Goal: Task Accomplishment & Management: Manage account settings

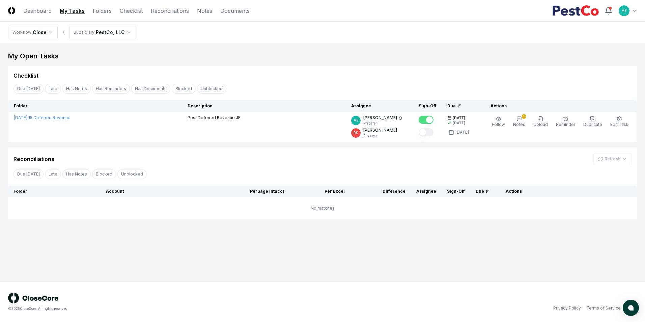
click at [51, 37] on html "CloseCore Dashboard My Tasks Folders Checklist Reconciliations Notes Documents …" at bounding box center [322, 161] width 645 height 322
click at [117, 34] on html "CloseCore Dashboard My Tasks Folders Checklist Reconciliations Notes Documents …" at bounding box center [322, 161] width 645 height 322
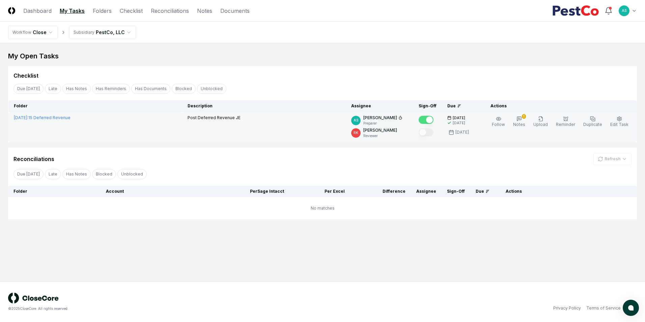
click at [119, 127] on td "[DATE] : 15 Deferred Revenue" at bounding box center [95, 127] width 174 height 30
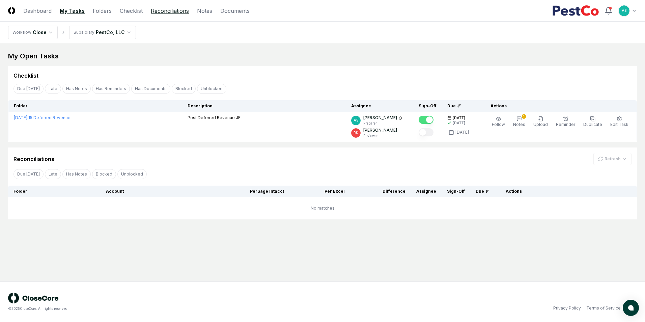
click at [175, 9] on link "Reconciliations" at bounding box center [170, 11] width 38 height 8
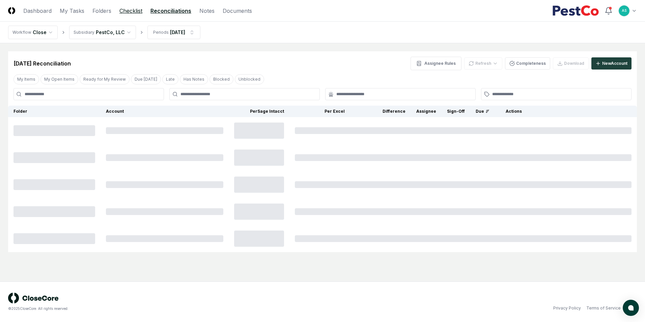
click at [132, 8] on link "Checklist" at bounding box center [130, 11] width 23 height 8
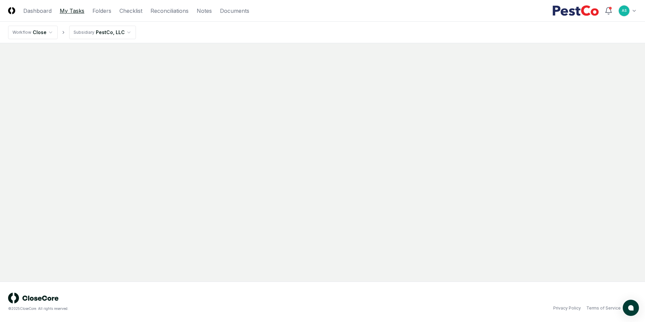
click at [75, 12] on link "My Tasks" at bounding box center [72, 11] width 25 height 8
